Goal: Task Accomplishment & Management: Use online tool/utility

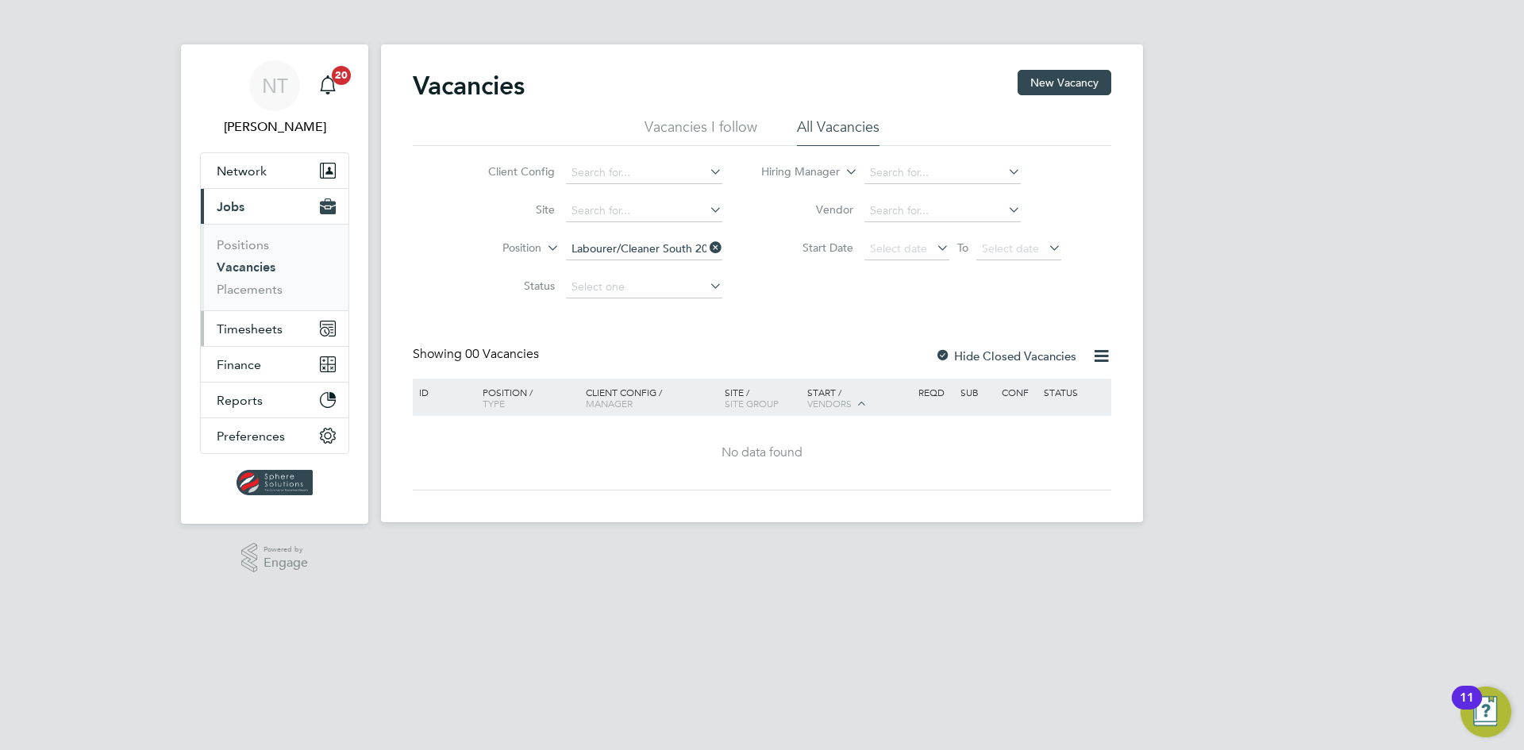
click at [262, 326] on span "Timesheets" at bounding box center [250, 328] width 66 height 15
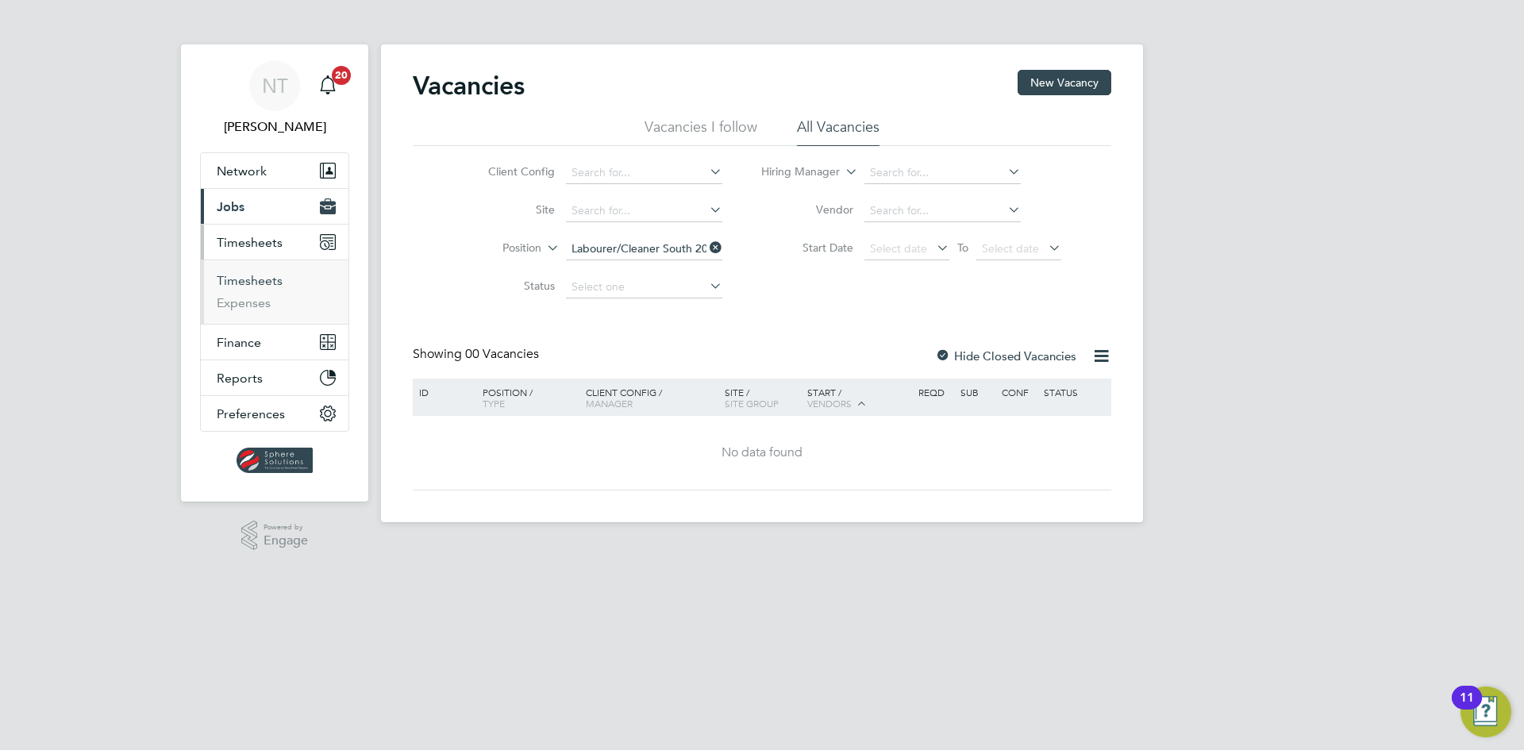
click at [256, 286] on link "Timesheets" at bounding box center [250, 280] width 66 height 15
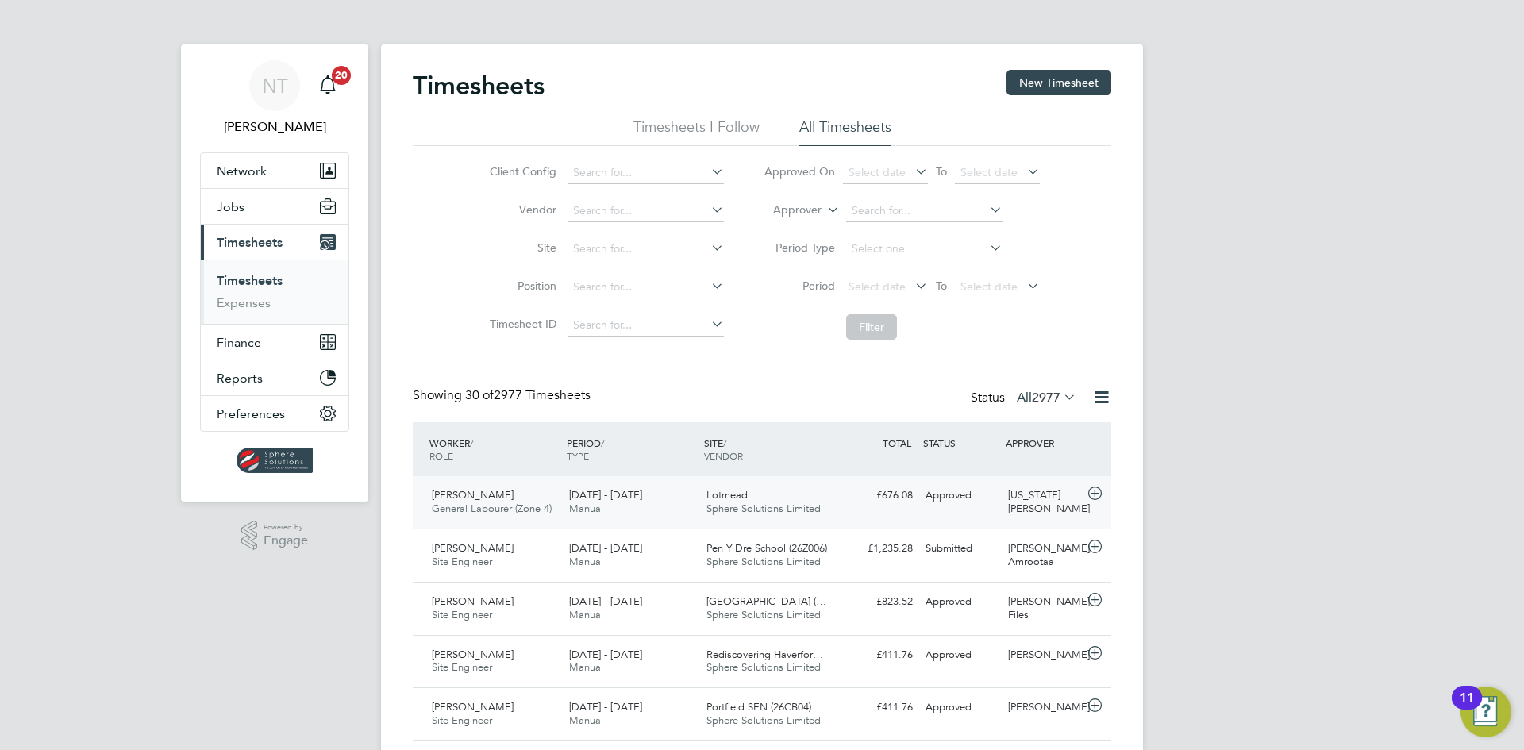
click at [945, 497] on div "Approved" at bounding box center [960, 495] width 83 height 26
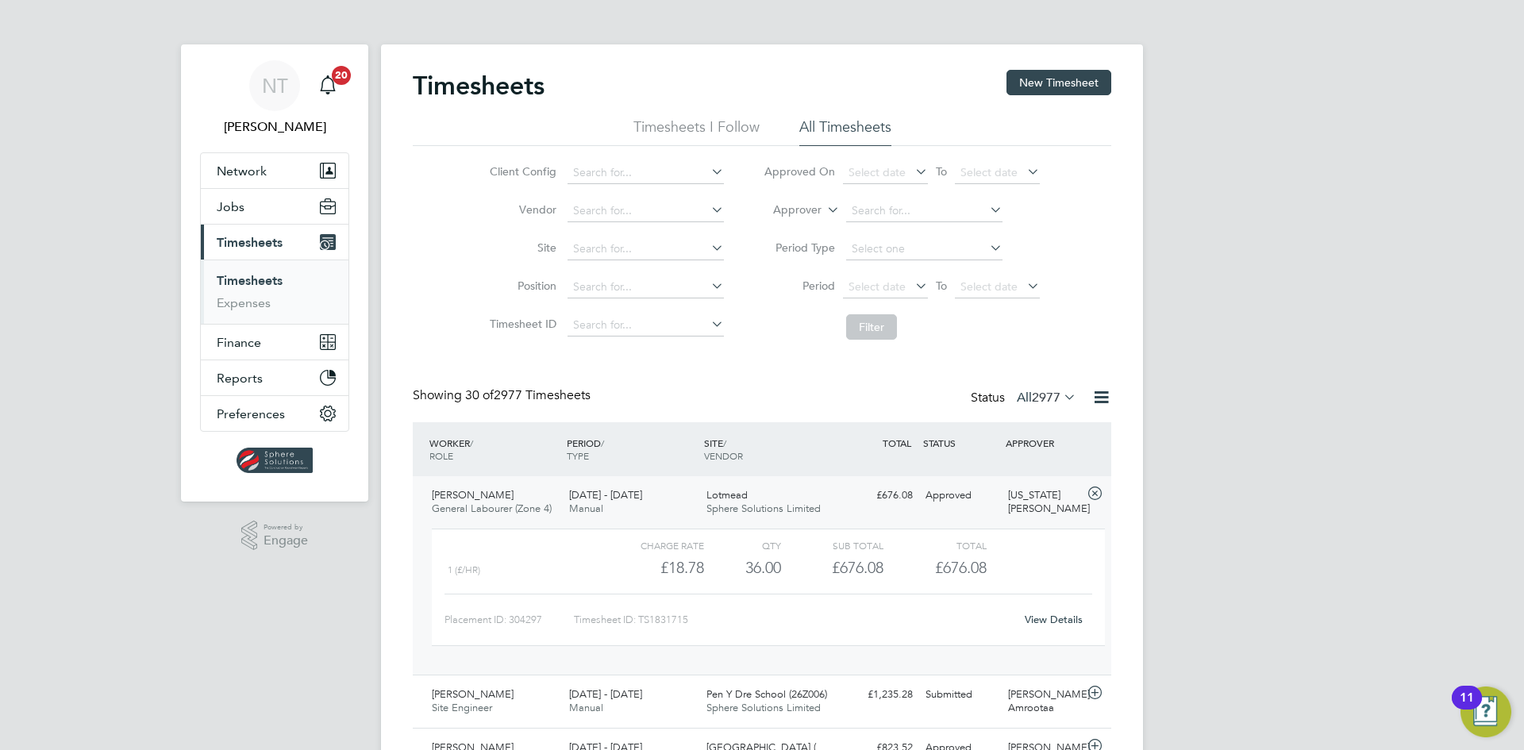
click at [1027, 621] on link "View Details" at bounding box center [1053, 619] width 58 height 13
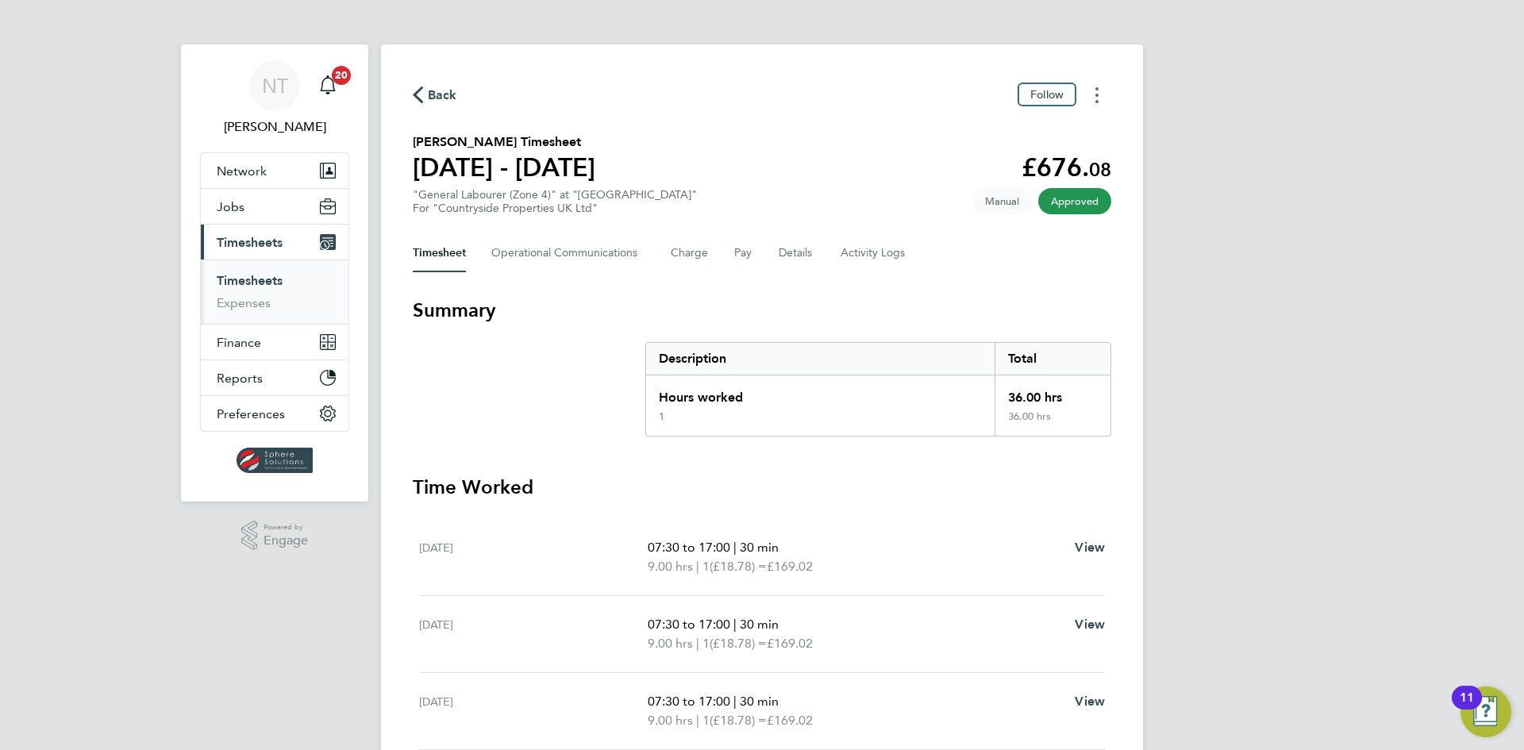
click at [1103, 96] on button "Timesheets Menu" at bounding box center [1096, 95] width 29 height 25
click at [1059, 140] on link "Download timesheet" at bounding box center [1016, 130] width 190 height 32
